Goal: Information Seeking & Learning: Learn about a topic

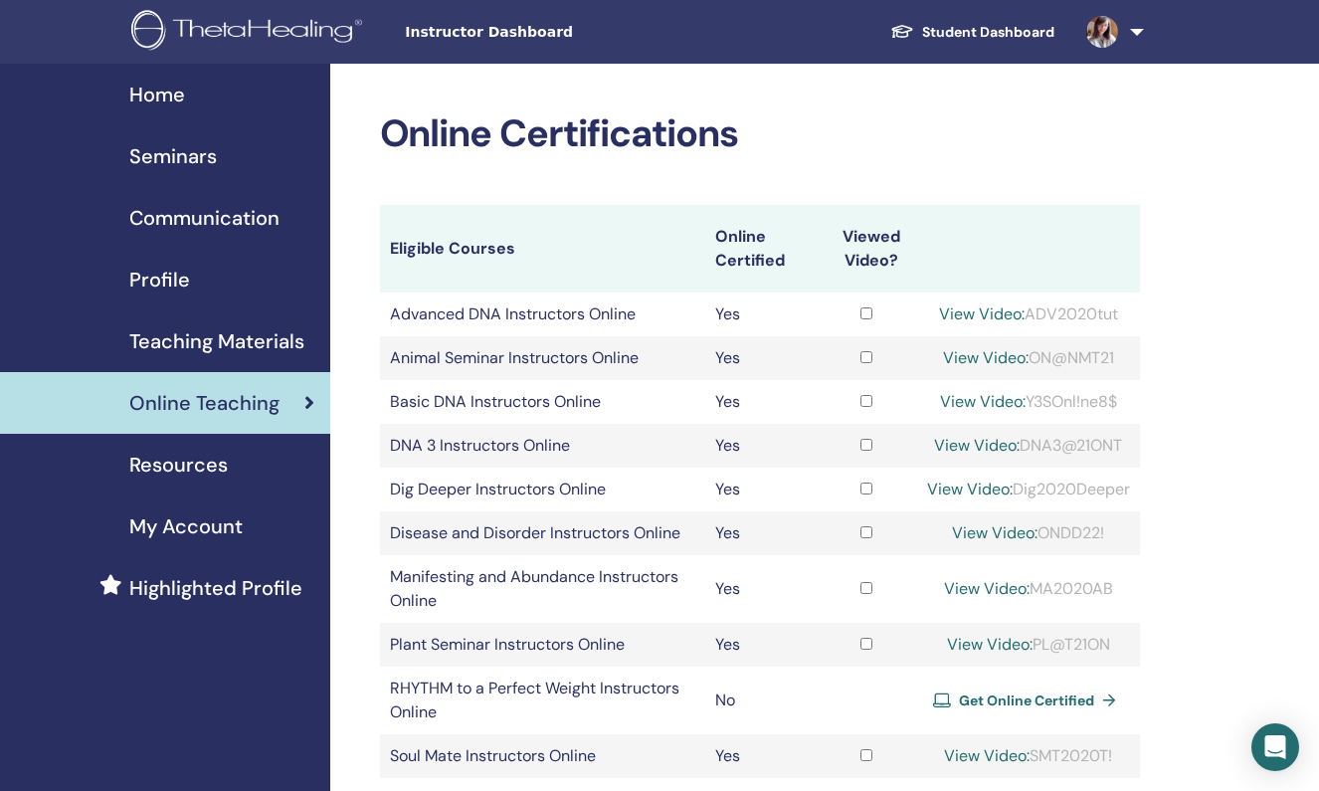
drag, startPoint x: 1022, startPoint y: 314, endPoint x: 1125, endPoint y: 317, distance: 102.5
click at [1125, 317] on div "View Video: ADV2020tut" at bounding box center [1028, 314] width 203 height 24
copy div "ADV2020tut"
click at [977, 311] on link "View Video:" at bounding box center [982, 313] width 86 height 21
drag, startPoint x: 1123, startPoint y: 315, endPoint x: 1021, endPoint y: 315, distance: 101.4
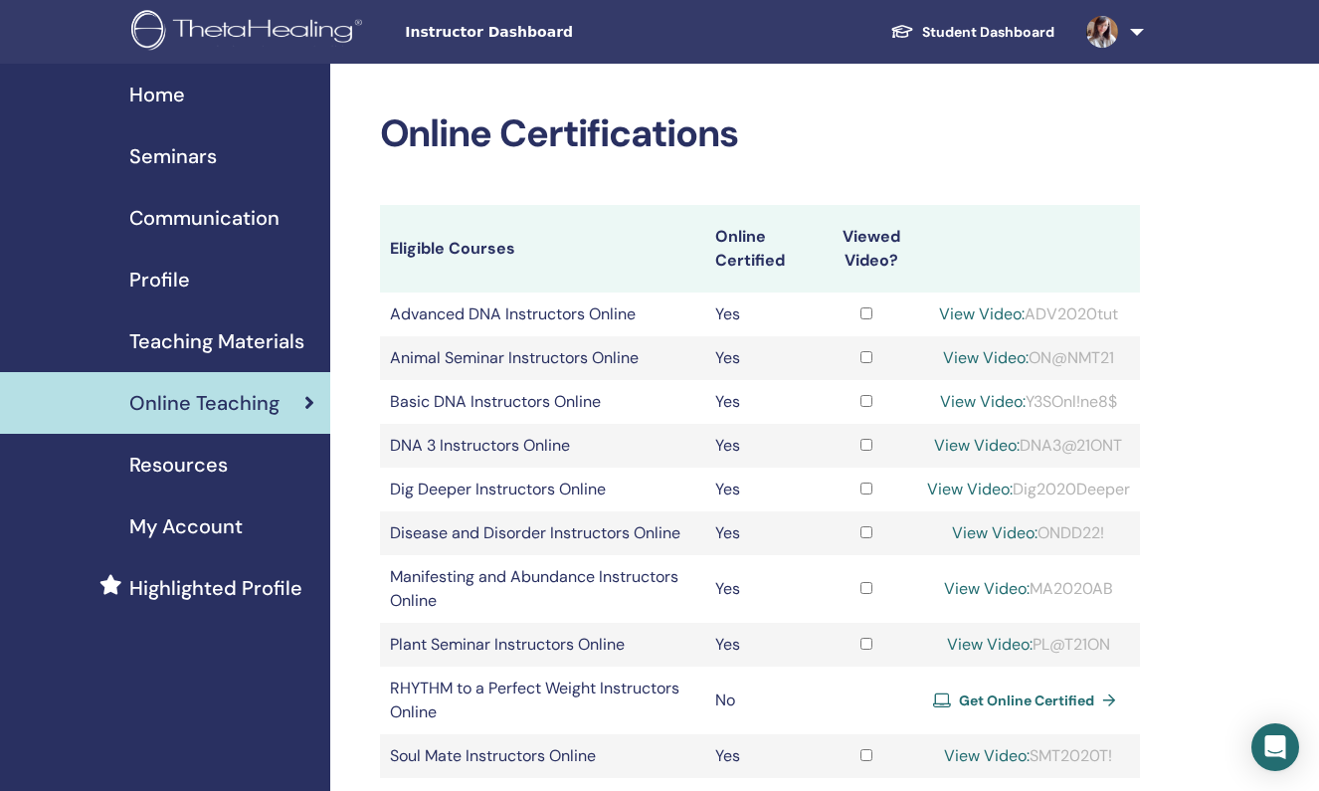
click at [1021, 315] on div "View Video: ADV2020tut" at bounding box center [1028, 314] width 203 height 24
copy div "ADV2020tut"
click at [941, 310] on link "View Video:" at bounding box center [982, 313] width 86 height 21
drag, startPoint x: 1027, startPoint y: 314, endPoint x: 1120, endPoint y: 313, distance: 92.5
click at [1120, 313] on div "View Video: ADV2020tut" at bounding box center [1028, 314] width 203 height 24
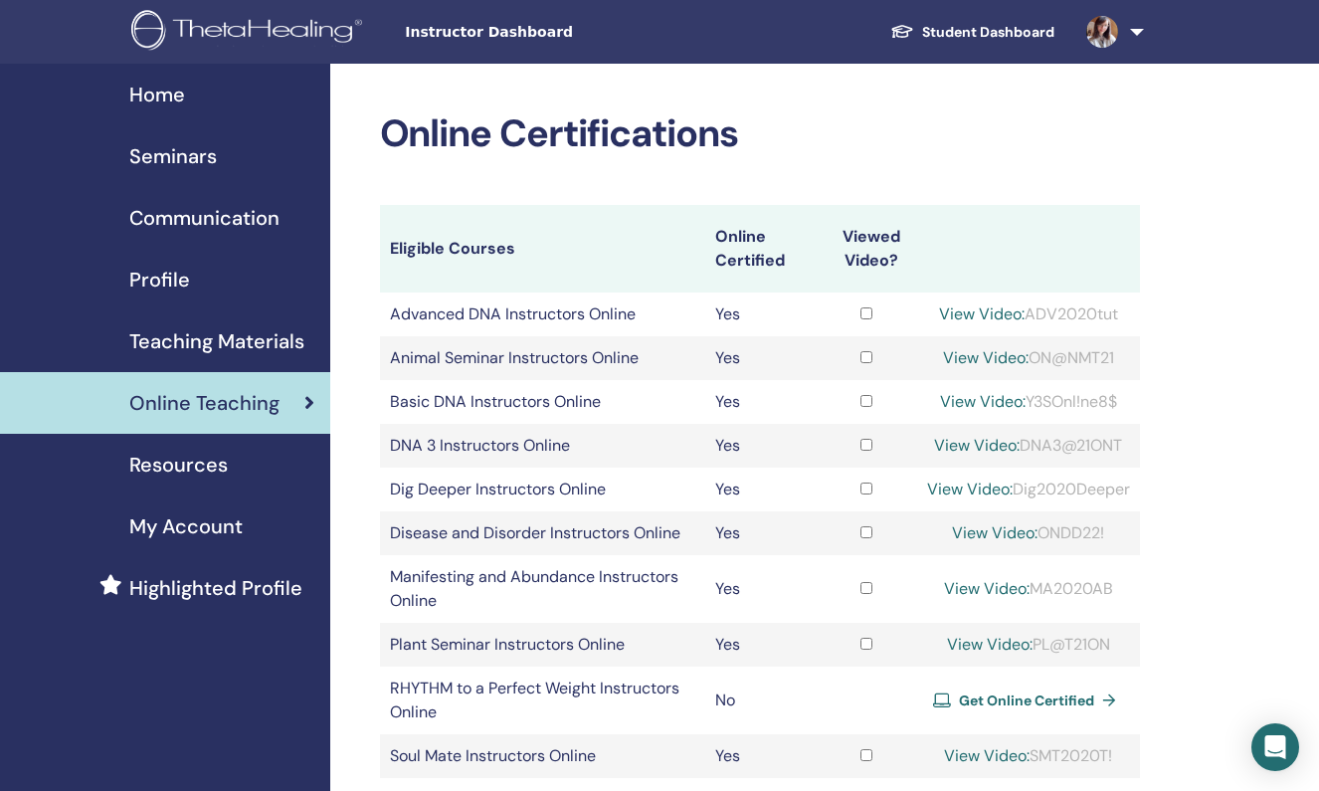
copy div "ADV2020tut"
click at [939, 314] on link "View Video:" at bounding box center [982, 313] width 86 height 21
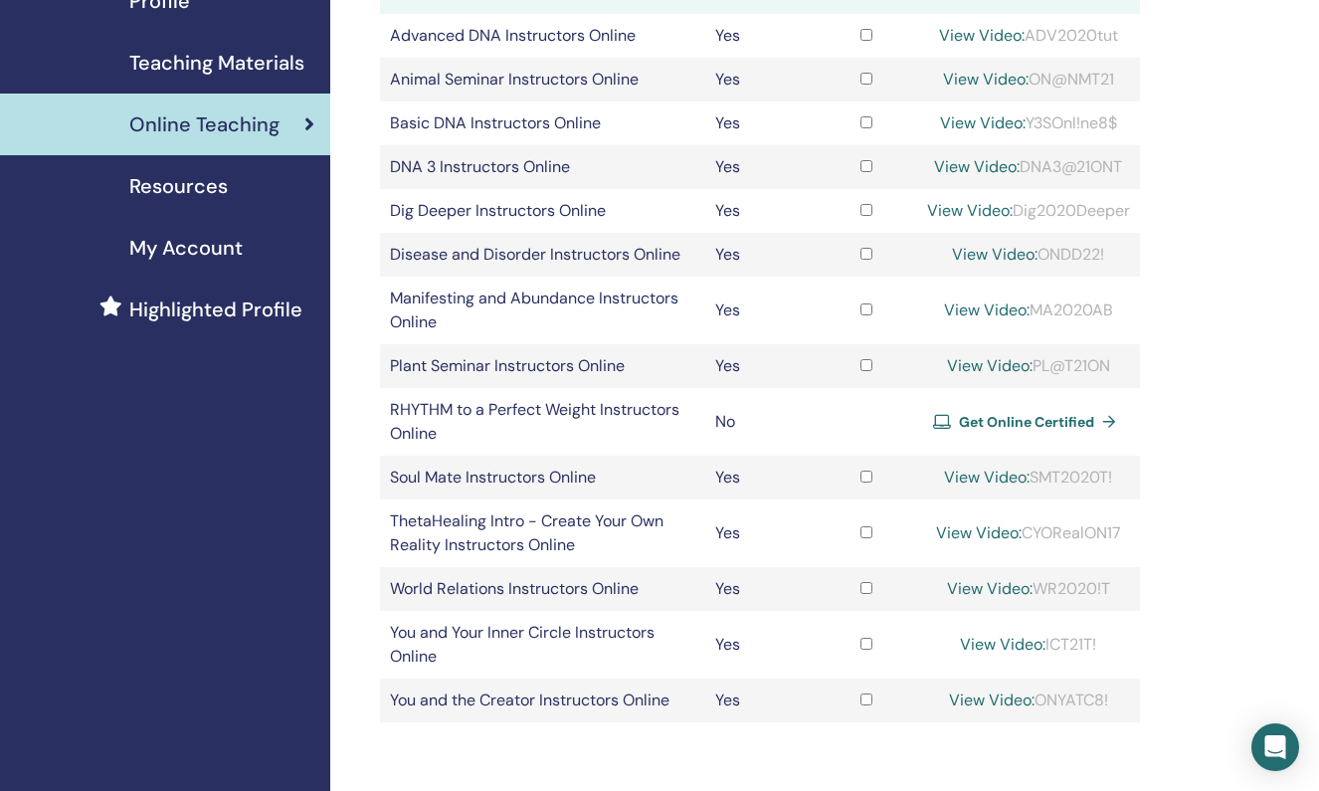
scroll to position [272, 0]
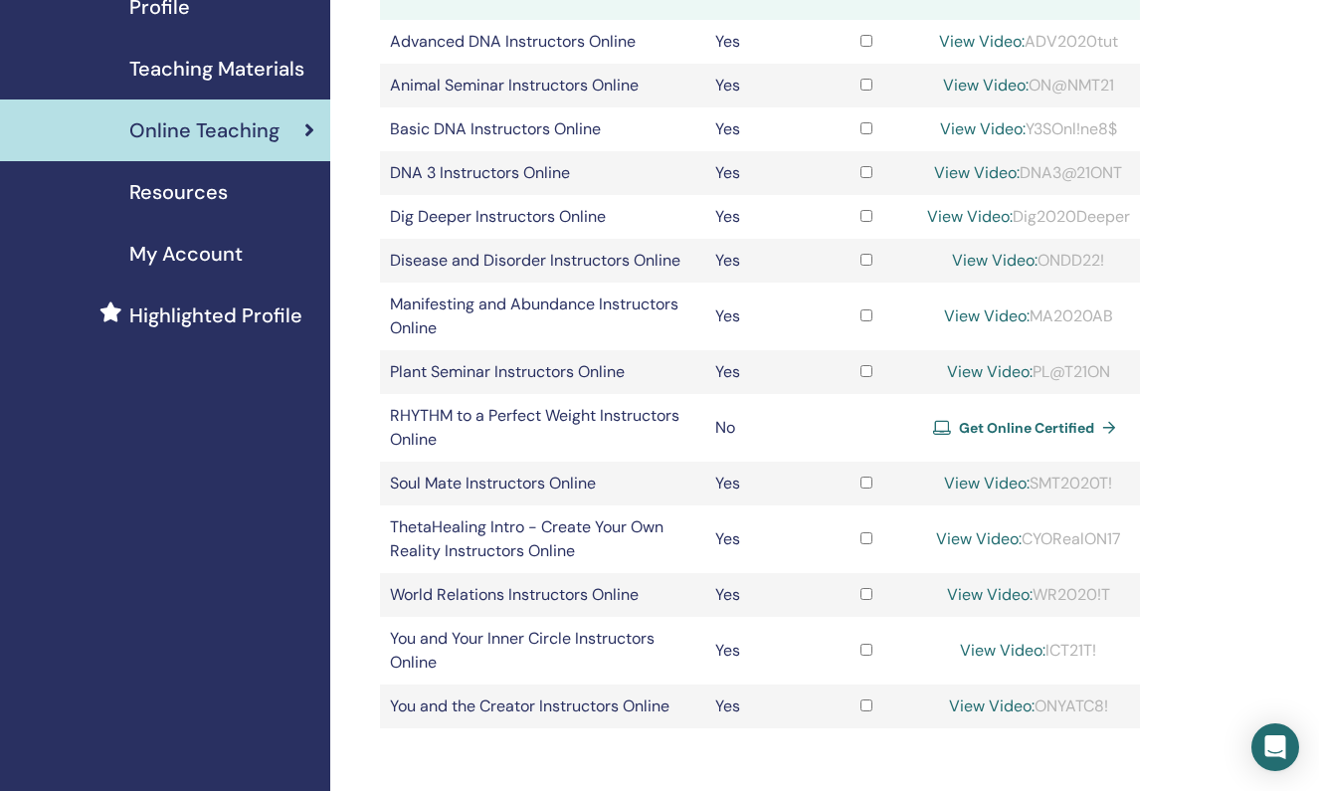
click at [1061, 426] on span "Get Online Certified" at bounding box center [1026, 428] width 135 height 18
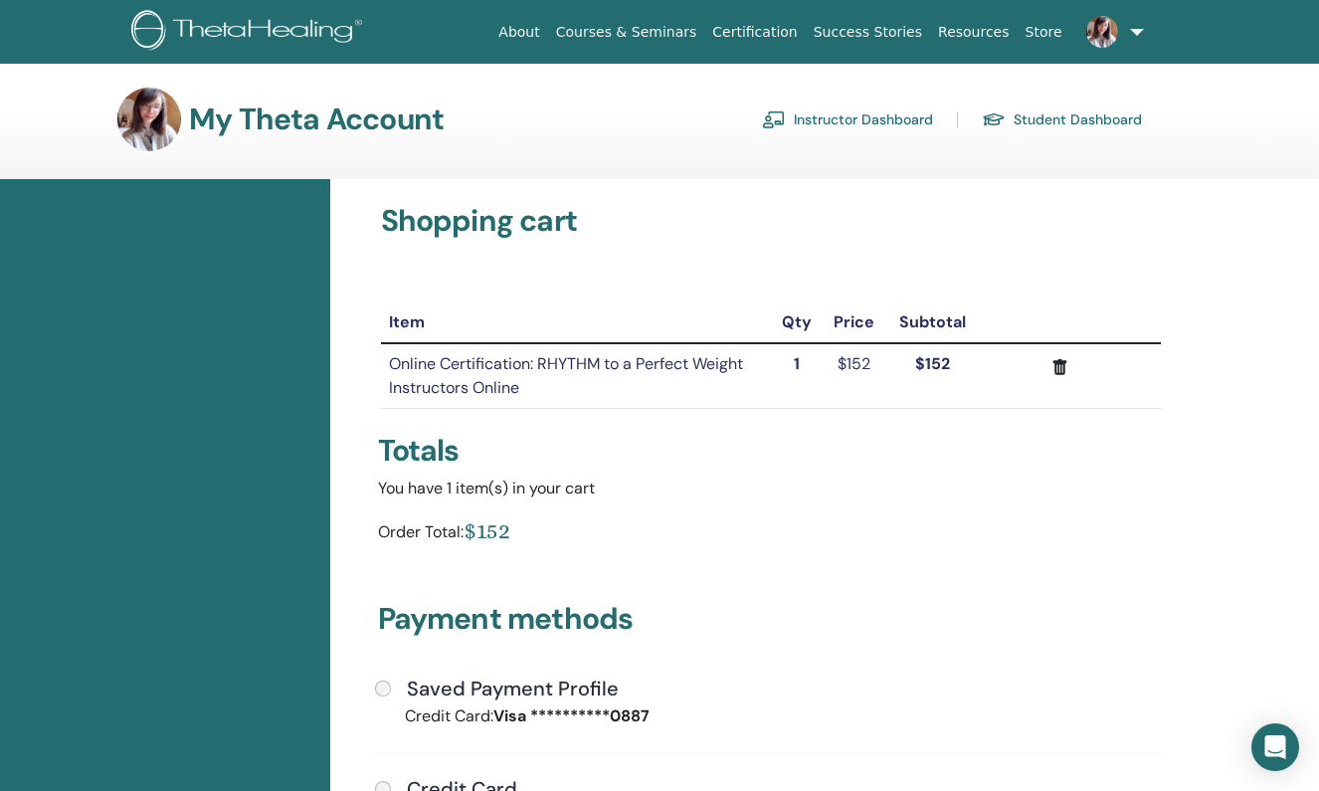
click at [710, 467] on div "Totals" at bounding box center [771, 451] width 787 height 36
drag, startPoint x: 542, startPoint y: 361, endPoint x: 569, endPoint y: 392, distance: 40.9
click at [569, 392] on td "Online Certification: RHYTHM to a Perfect Weight Instructors Online" at bounding box center [576, 376] width 390 height 66
copy td "RHYTHM to a Perfect Weight Instructors Online"
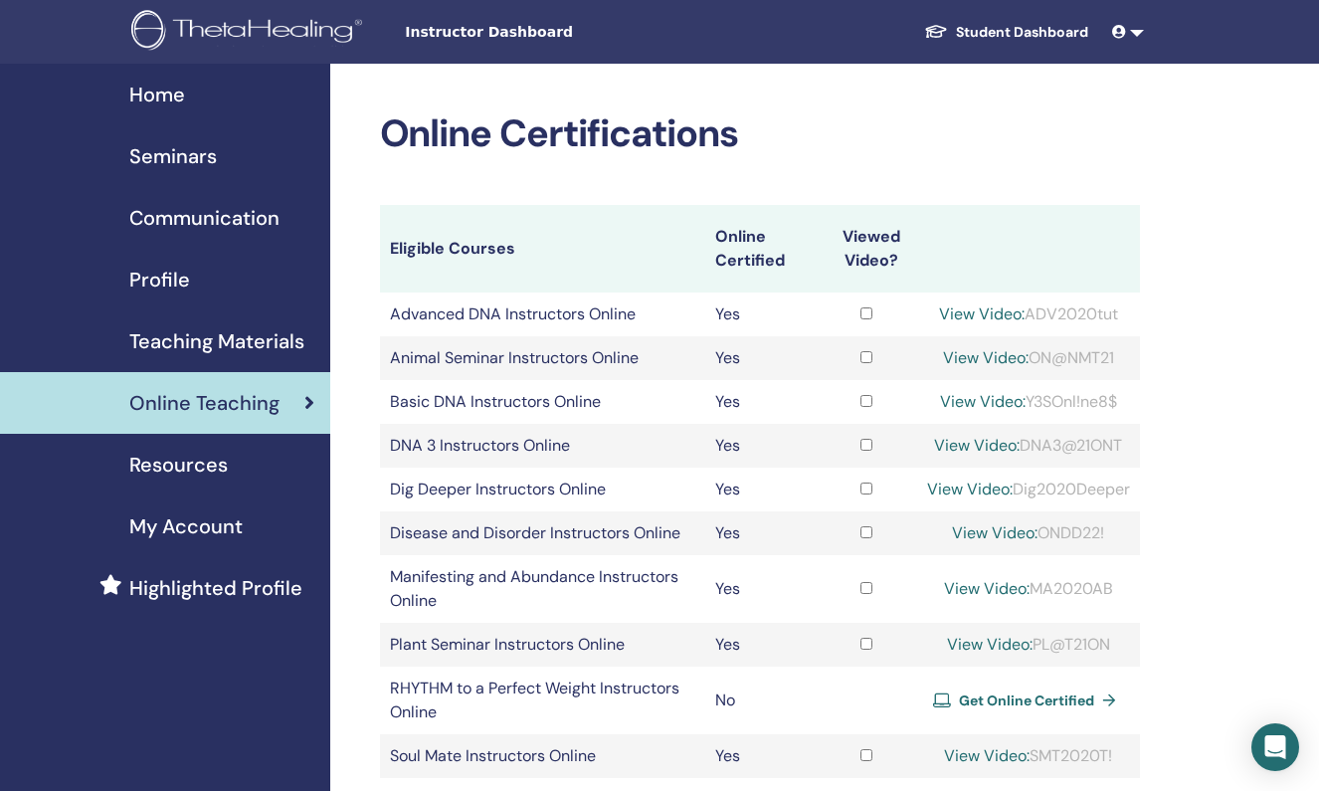
scroll to position [272, 0]
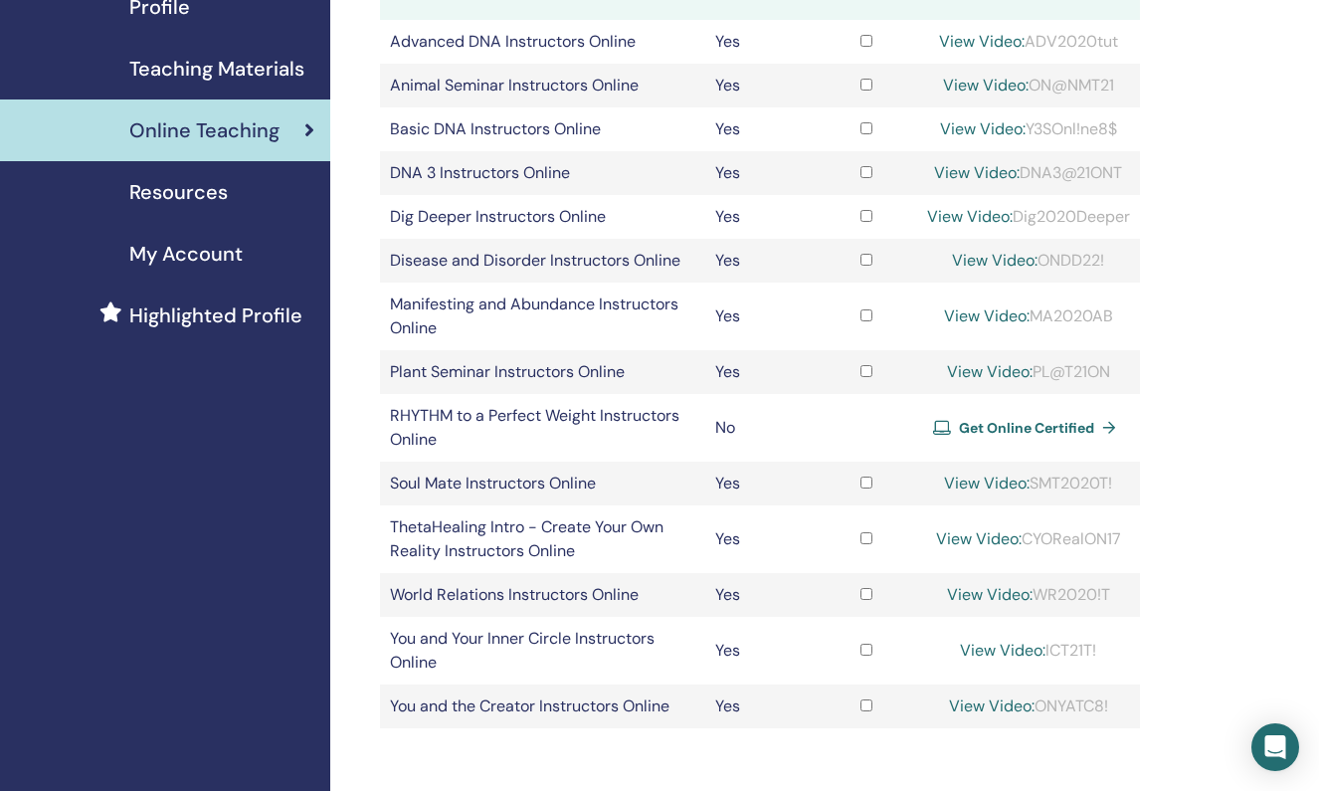
drag, startPoint x: 1030, startPoint y: 39, endPoint x: 1075, endPoint y: 38, distance: 44.8
click at [1121, 38] on div "View Video: ADV2020tut" at bounding box center [1028, 42] width 203 height 24
drag, startPoint x: 1025, startPoint y: 41, endPoint x: 1105, endPoint y: 40, distance: 79.6
click at [1106, 40] on div "View Video: ADV2020tut" at bounding box center [1028, 42] width 203 height 24
click at [1124, 43] on div "View Video: ADV2020tut" at bounding box center [1028, 42] width 203 height 24
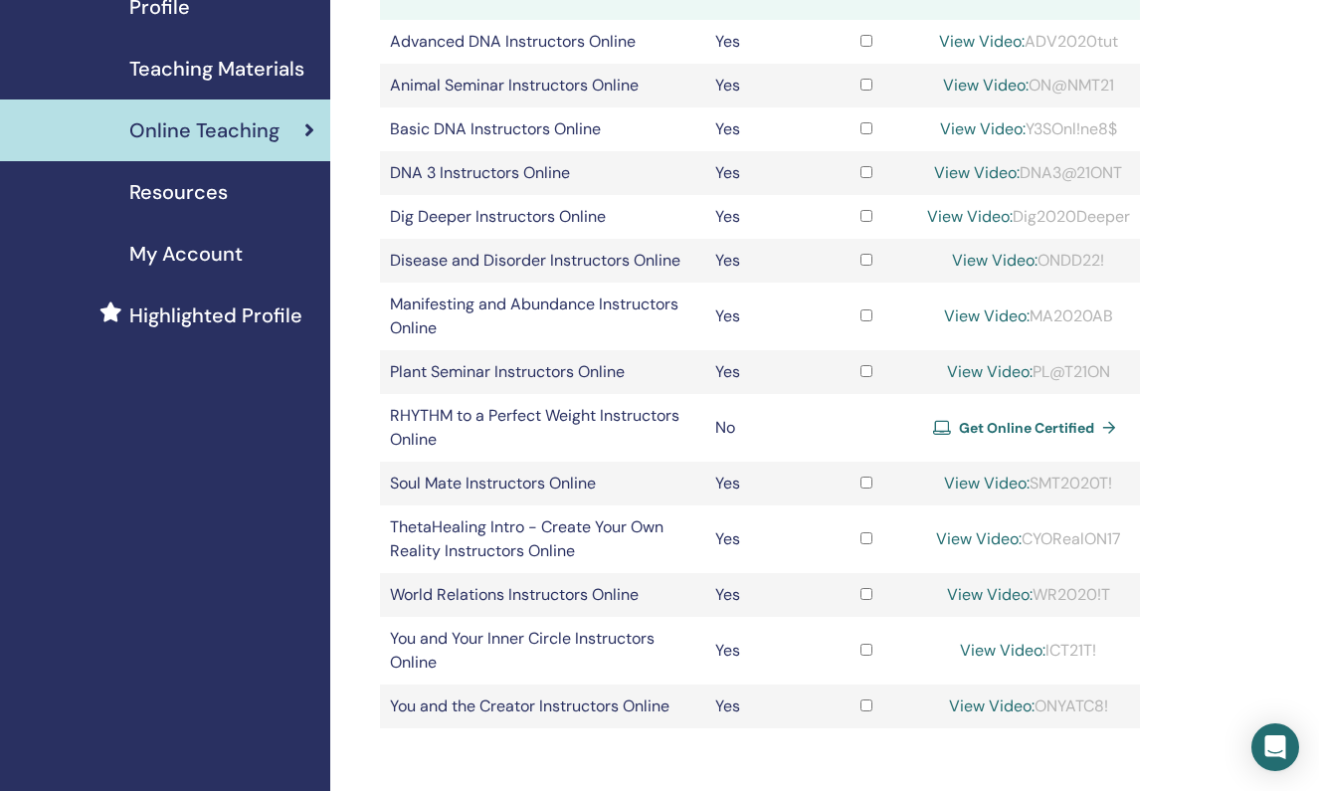
drag, startPoint x: 1119, startPoint y: 42, endPoint x: 1026, endPoint y: 45, distance: 92.5
click at [1026, 45] on div "View Video: ADV2020tut" at bounding box center [1028, 42] width 203 height 24
copy div "ADV2020tut"
click at [988, 37] on link "View Video:" at bounding box center [982, 41] width 86 height 21
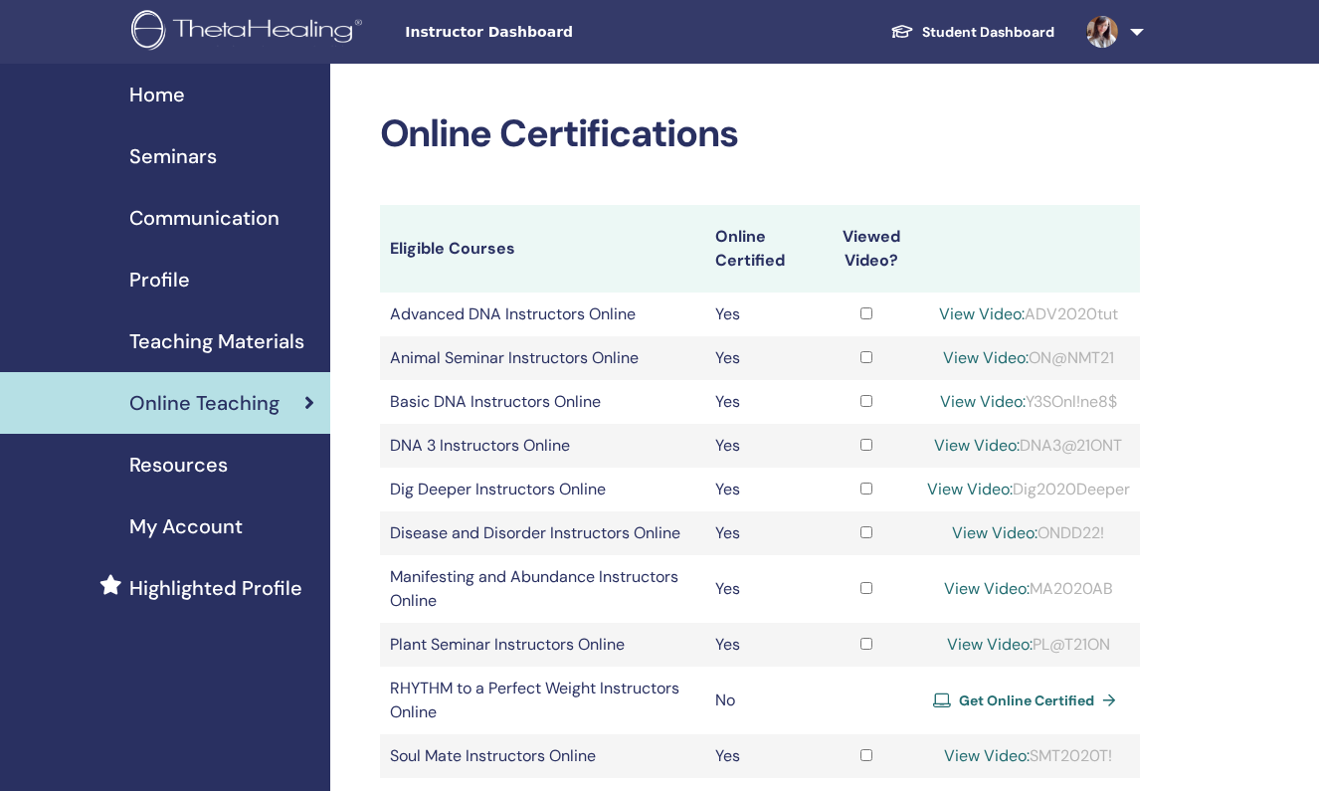
scroll to position [272, 0]
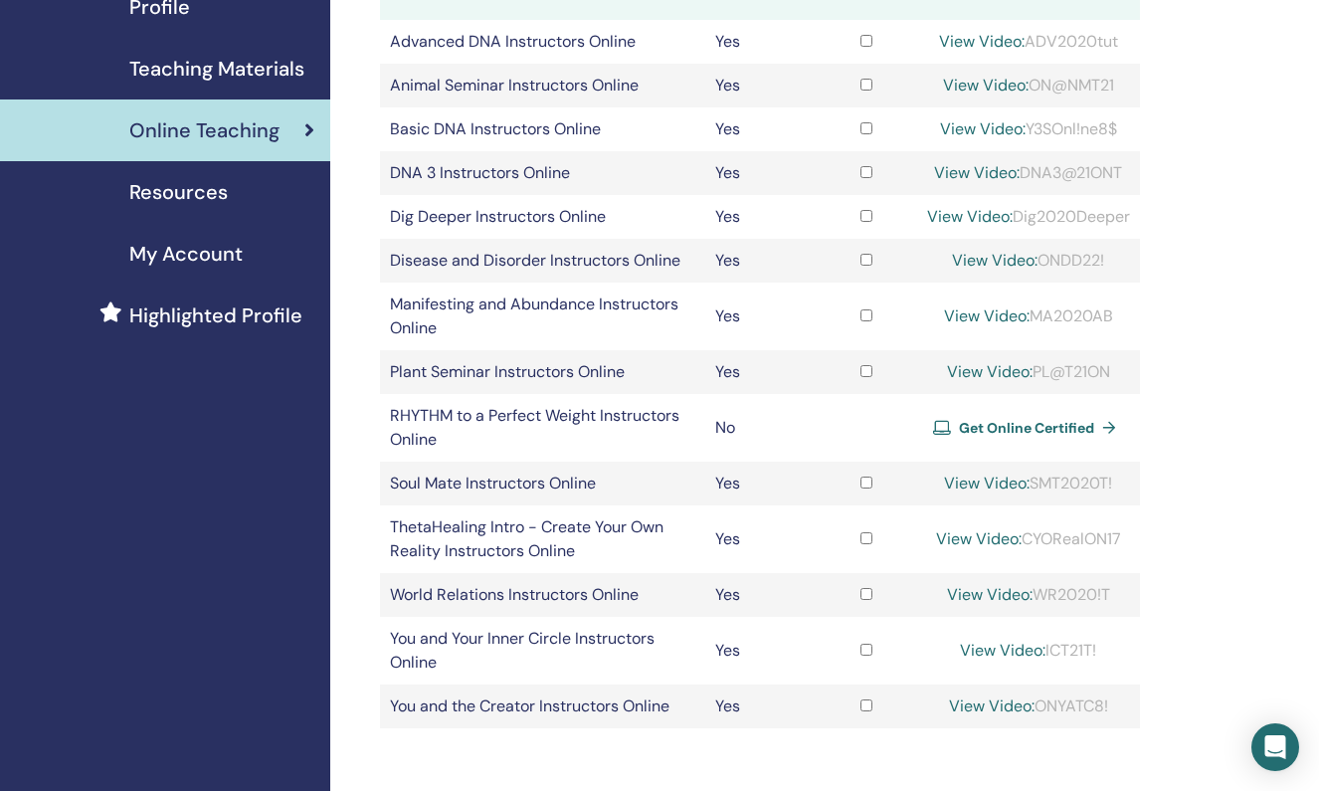
drag, startPoint x: 1013, startPoint y: 212, endPoint x: 1138, endPoint y: 217, distance: 124.4
click at [1138, 217] on td "View Video: Dig2020Deeper" at bounding box center [1028, 217] width 223 height 44
copy div "Dig2020Deeper"
click at [966, 214] on link "View Video:" at bounding box center [970, 216] width 86 height 21
